Goal: Register for event/course

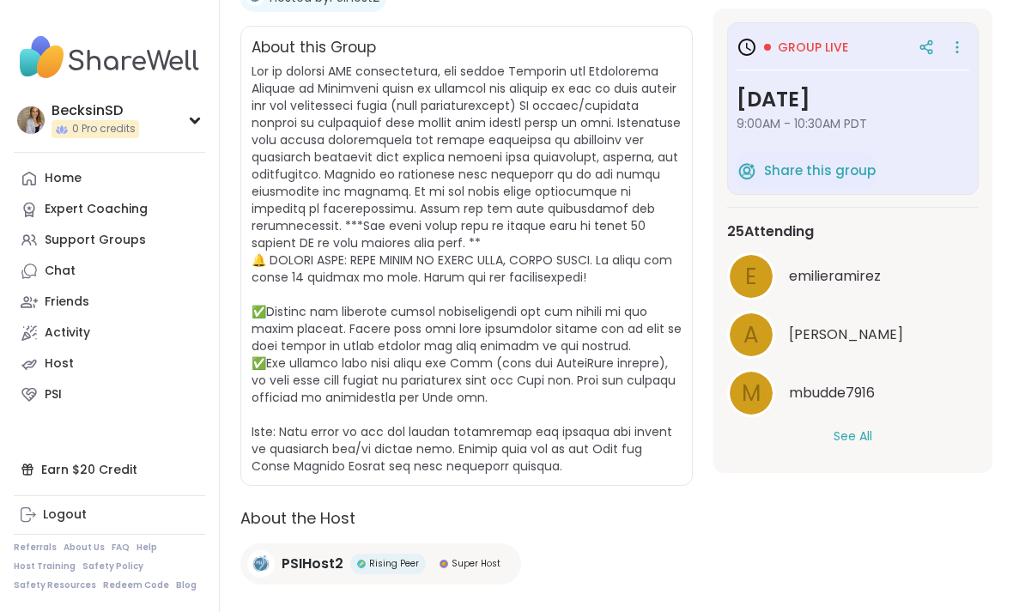
click at [830, 52] on span "Group live" at bounding box center [813, 47] width 70 height 17
click at [922, 52] on icon at bounding box center [926, 47] width 15 height 15
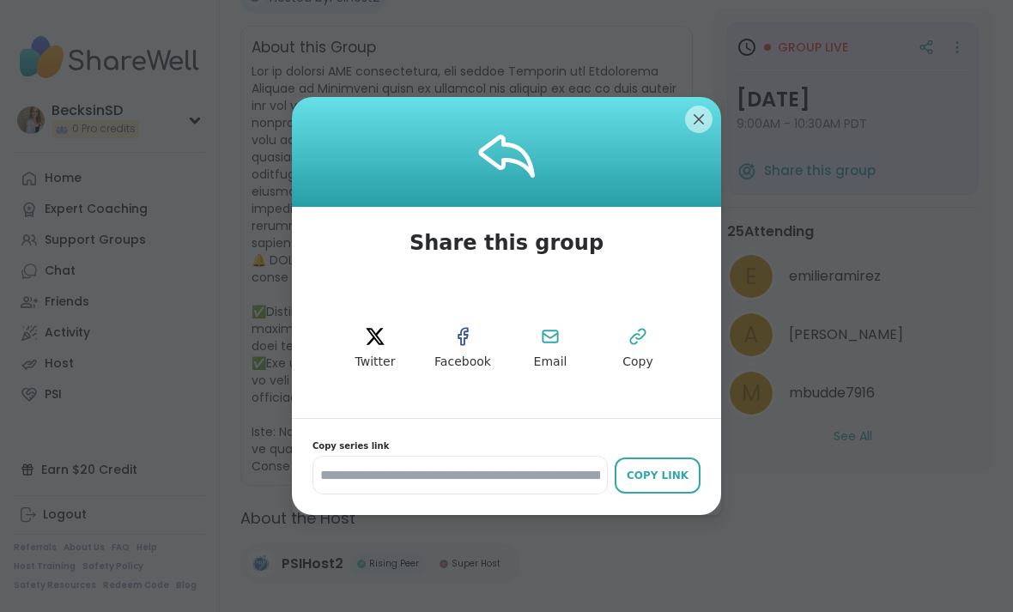
click at [531, 495] on input "**********" at bounding box center [460, 475] width 295 height 39
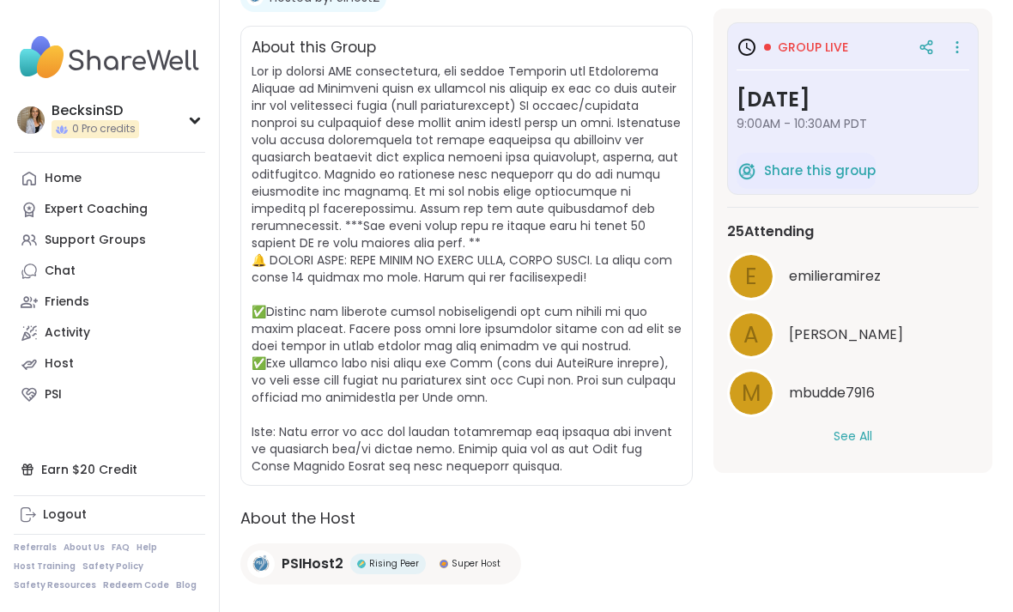
click at [893, 240] on div "25 Attending" at bounding box center [853, 232] width 252 height 21
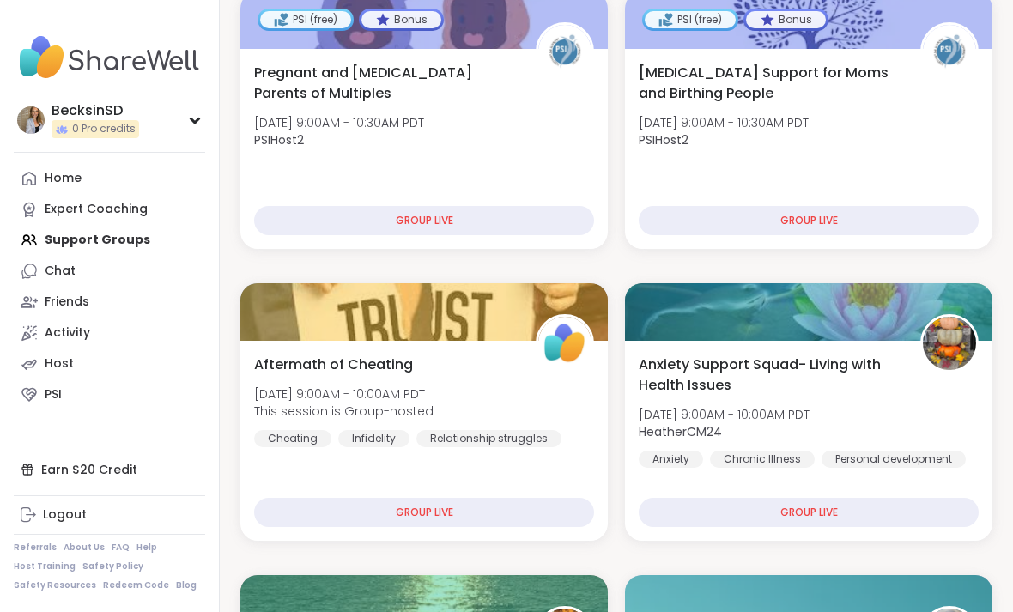
scroll to position [228, 0]
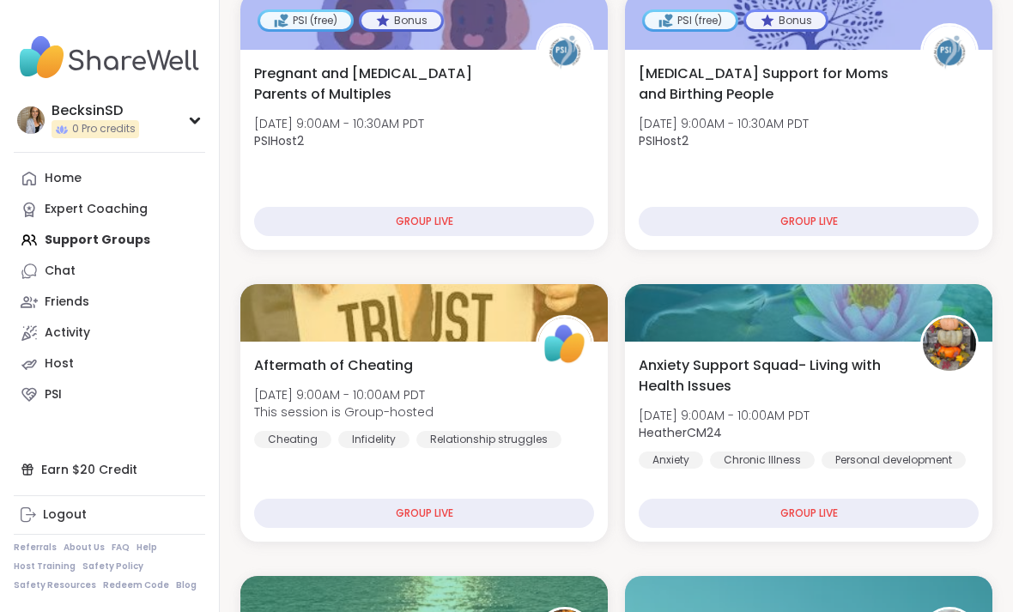
click at [558, 221] on div "GROUP LIVE" at bounding box center [424, 221] width 340 height 29
click at [537, 232] on div "GROUP LIVE" at bounding box center [424, 221] width 340 height 29
click at [559, 226] on div "GROUP LIVE" at bounding box center [424, 221] width 340 height 29
click at [546, 235] on div "GROUP LIVE" at bounding box center [424, 221] width 340 height 29
click at [549, 236] on div "GROUP LIVE" at bounding box center [424, 221] width 340 height 29
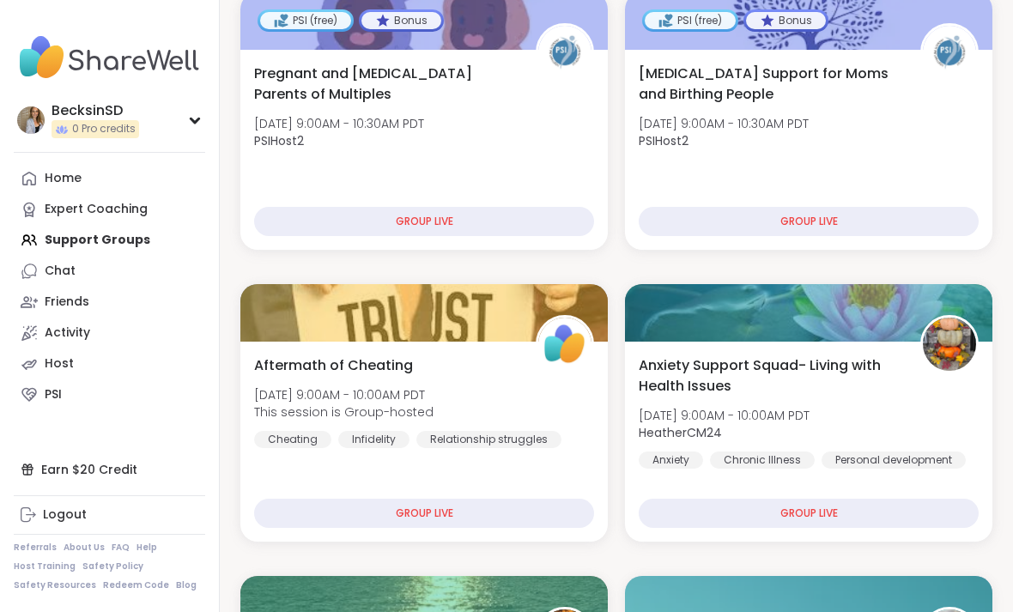
click at [543, 230] on div "GROUP LIVE" at bounding box center [424, 221] width 340 height 29
click at [532, 234] on div "GROUP LIVE" at bounding box center [424, 221] width 340 height 29
click at [413, 26] on div "Bonus" at bounding box center [402, 20] width 80 height 17
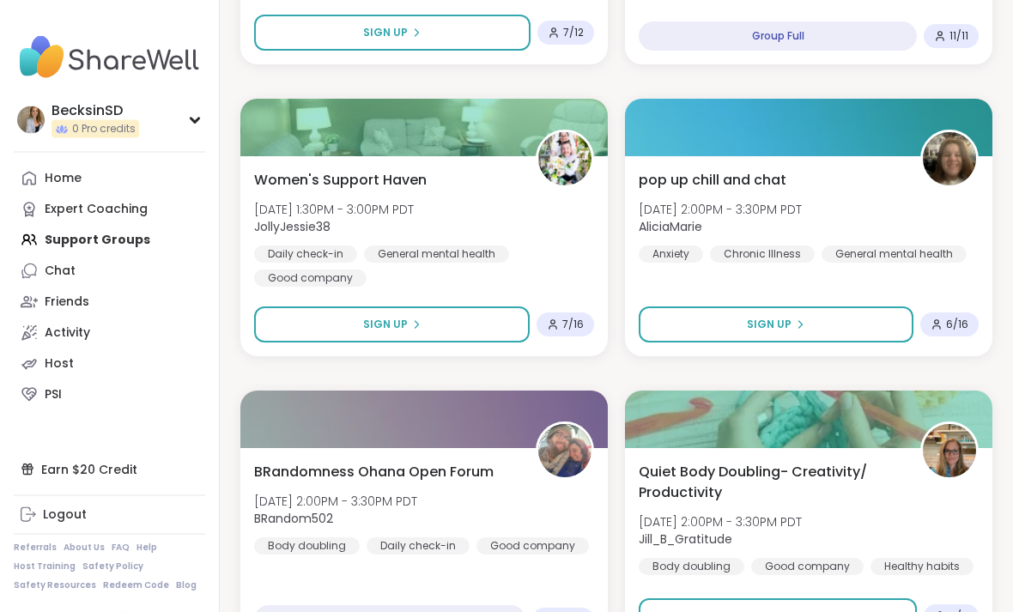
scroll to position [3627, 0]
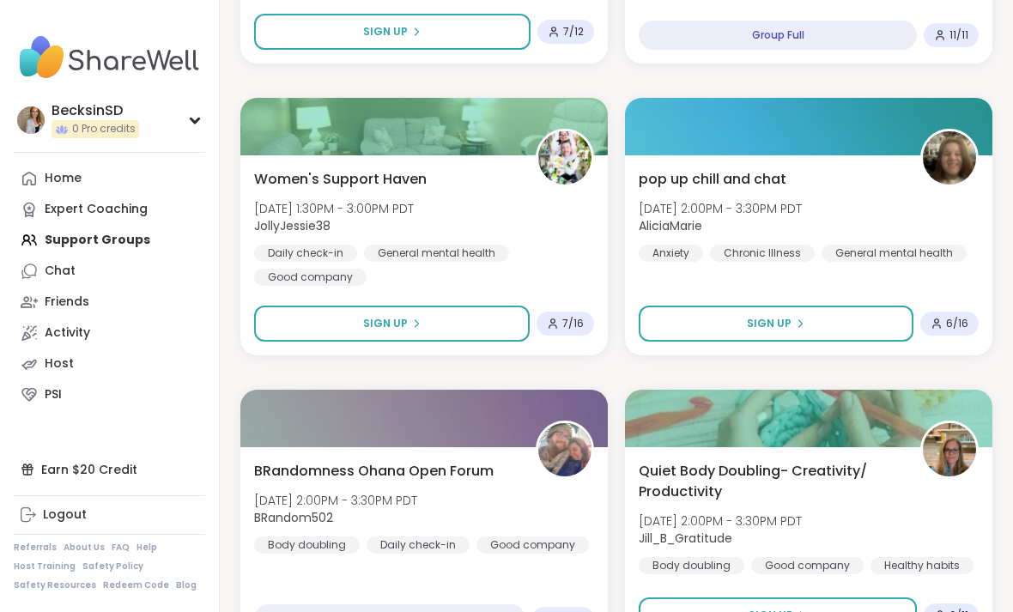
click at [473, 322] on button "Sign Up" at bounding box center [392, 324] width 276 height 36
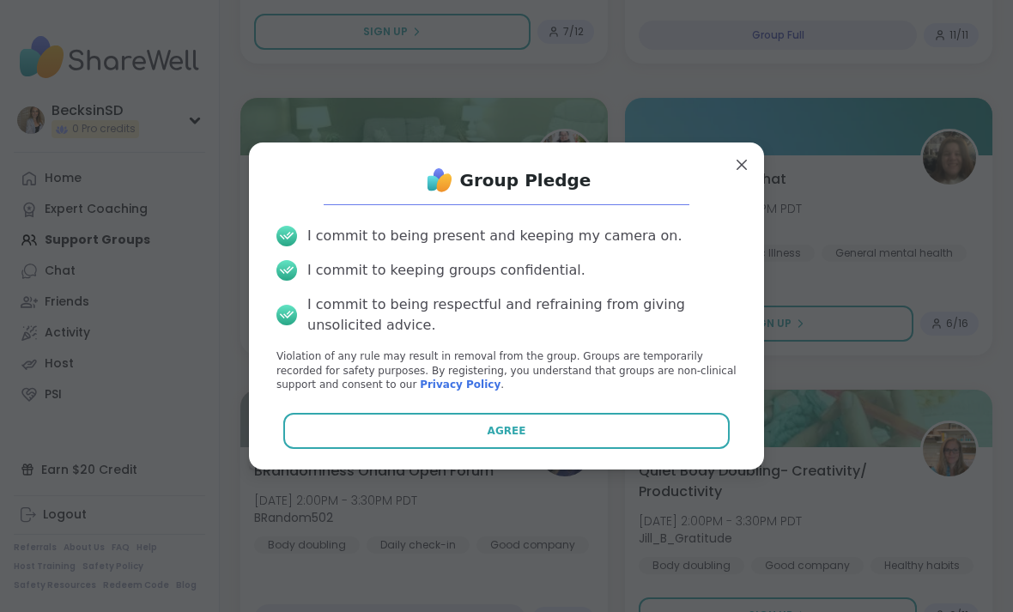
click at [615, 449] on button "Agree" at bounding box center [506, 431] width 447 height 36
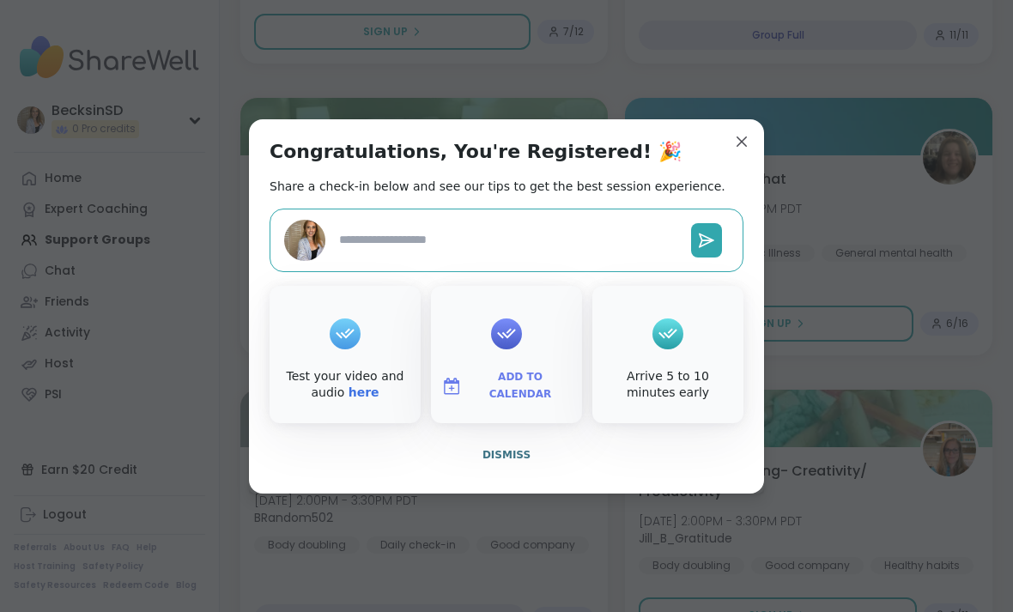
type textarea "*"
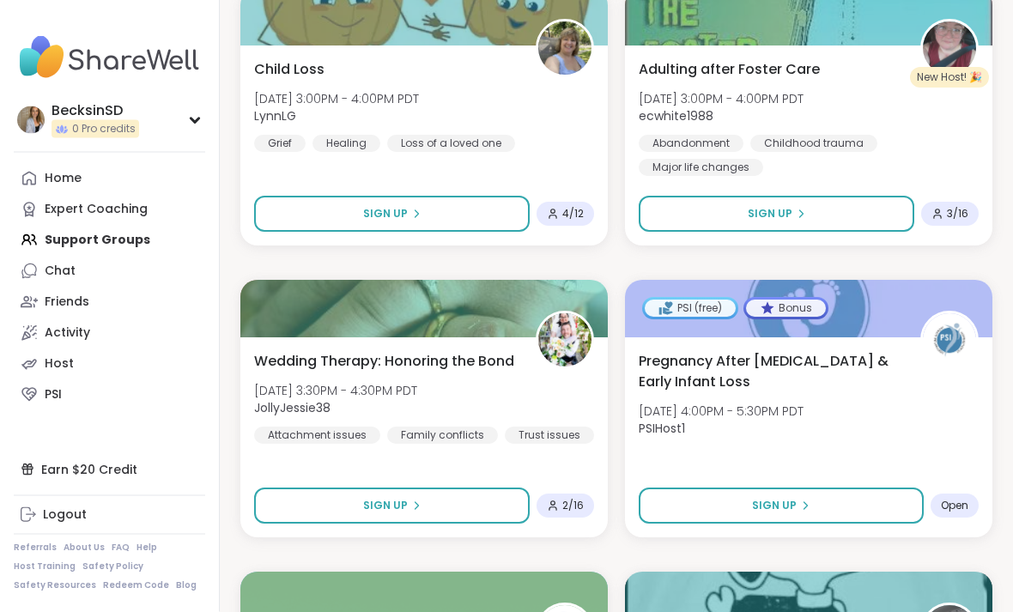
scroll to position [4613, 0]
